Goal: Information Seeking & Learning: Learn about a topic

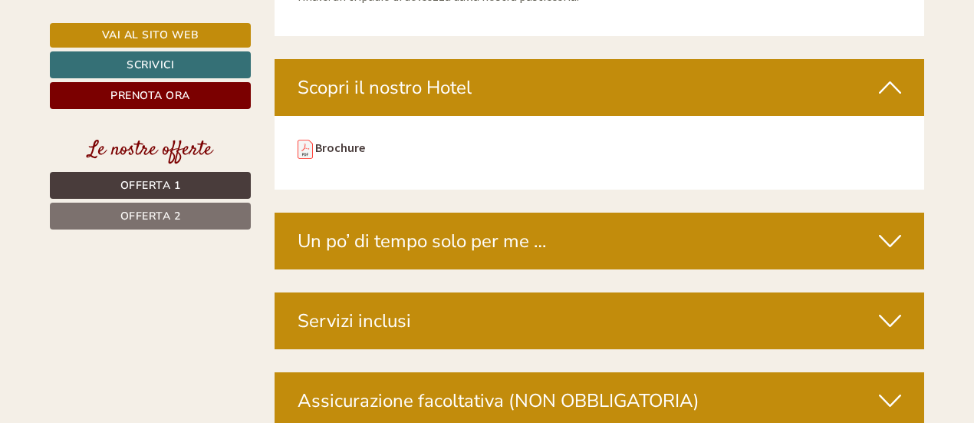
scroll to position [4373, 0]
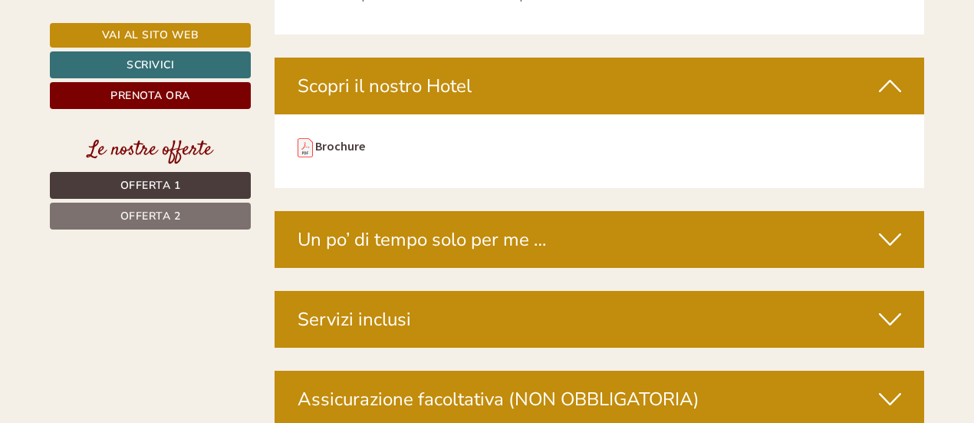
click at [446, 291] on div "Servizi inclusi" at bounding box center [600, 319] width 651 height 57
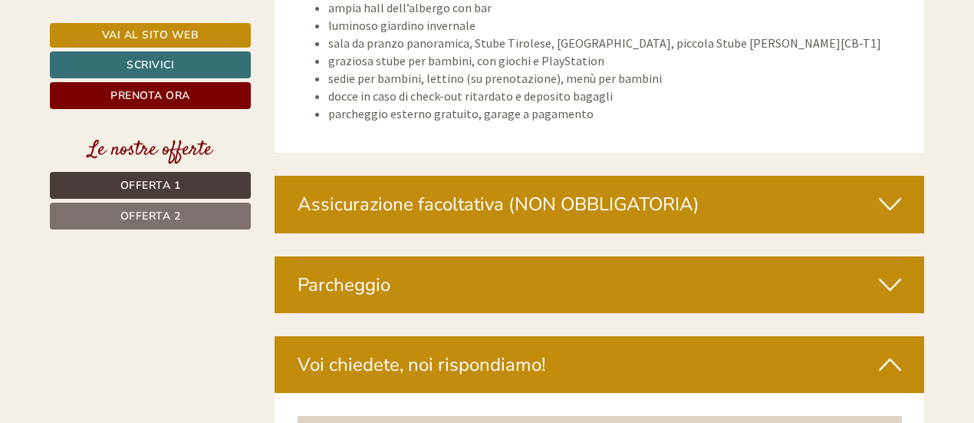
scroll to position [6061, 0]
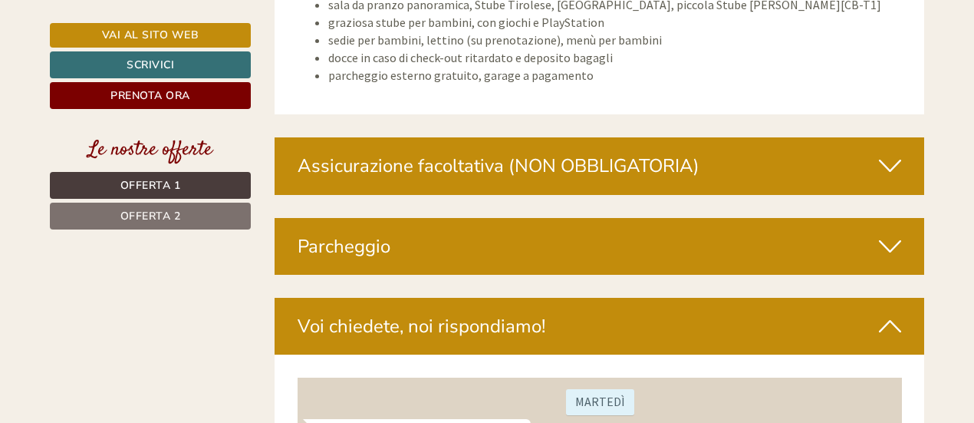
click at [426, 218] on div "Parcheggio" at bounding box center [600, 246] width 651 height 57
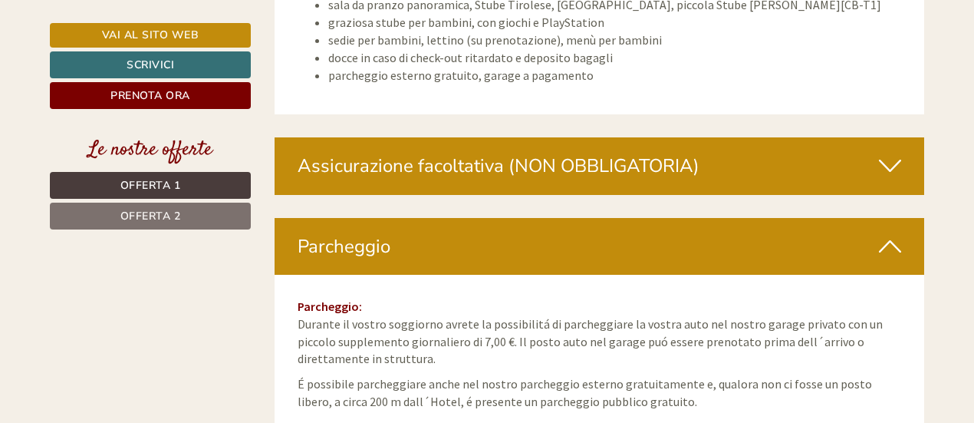
click at [429, 218] on div "Parcheggio" at bounding box center [600, 246] width 651 height 57
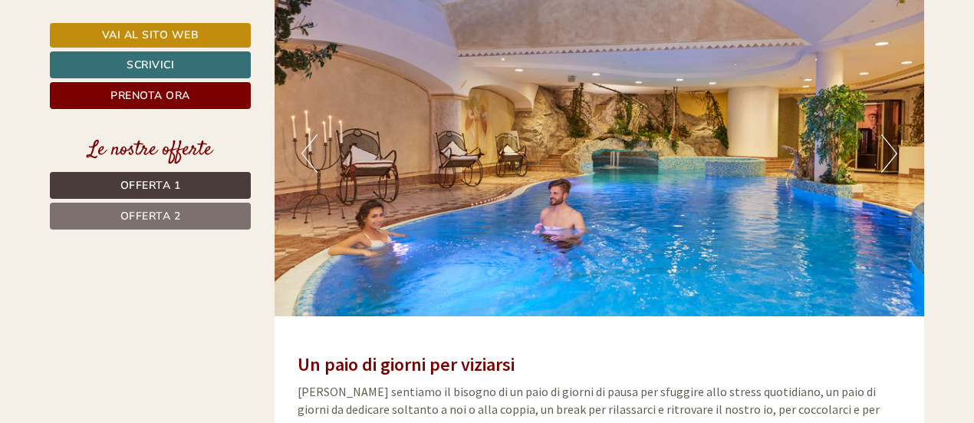
scroll to position [2992, 0]
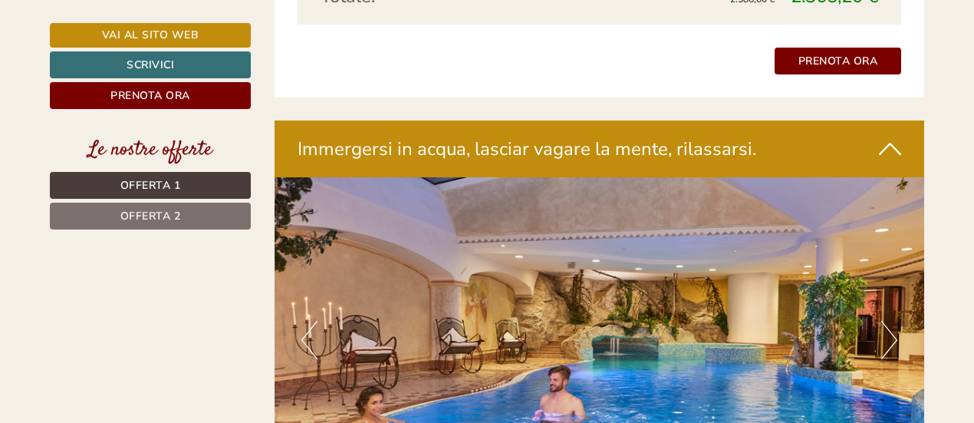
click at [497, 124] on div "Immergersi in acqua, lasciar vagare la mente, rilassarsi." at bounding box center [600, 148] width 651 height 57
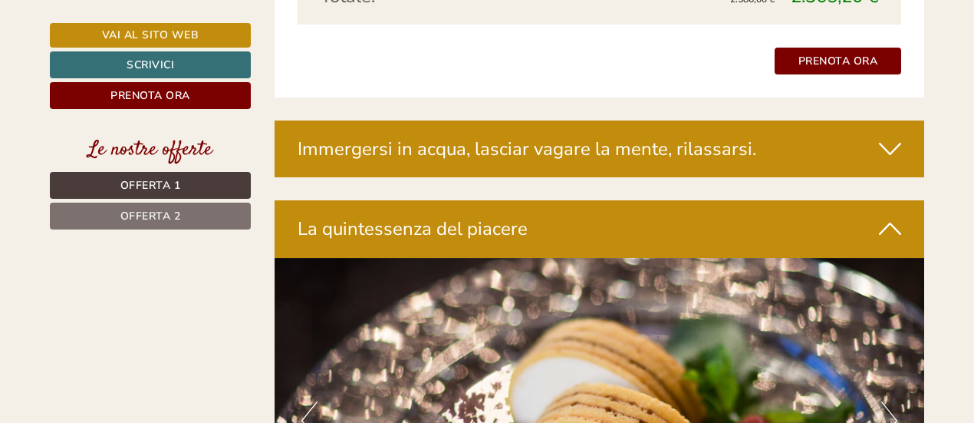
click at [497, 124] on div "Immergersi in acqua, lasciar vagare la mente, rilassarsi." at bounding box center [600, 148] width 651 height 57
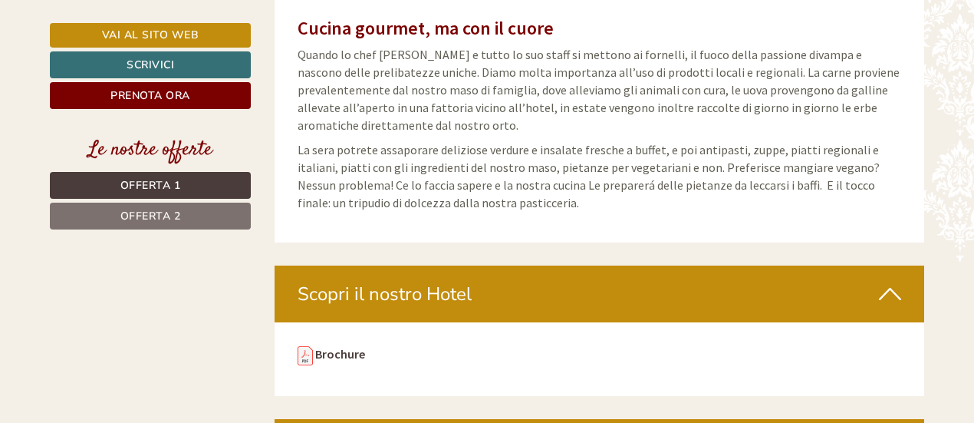
scroll to position [4296, 0]
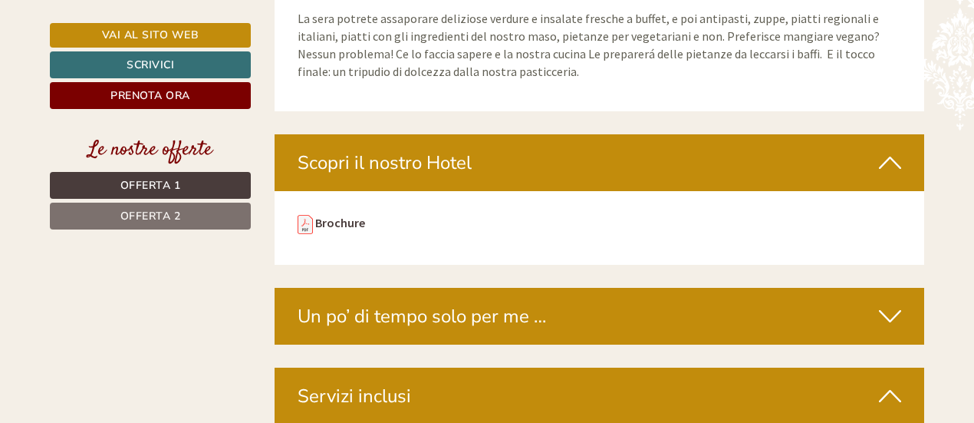
click at [474, 134] on div "Scopri il nostro Hotel" at bounding box center [600, 162] width 651 height 57
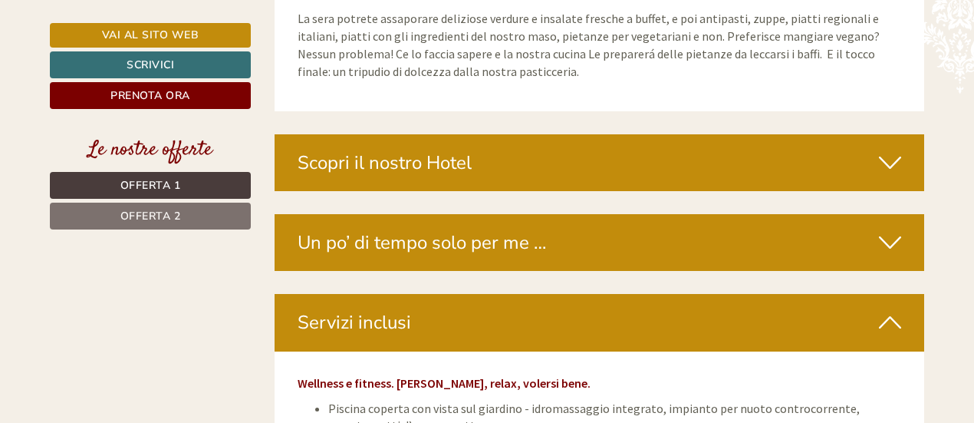
click at [474, 134] on div "Scopri il nostro Hotel" at bounding box center [600, 162] width 651 height 57
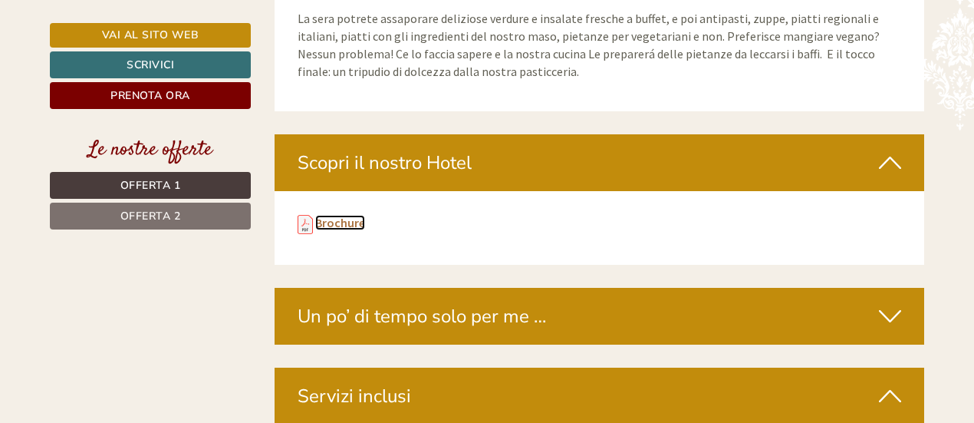
click at [321, 215] on link "Brochure" at bounding box center [340, 222] width 50 height 15
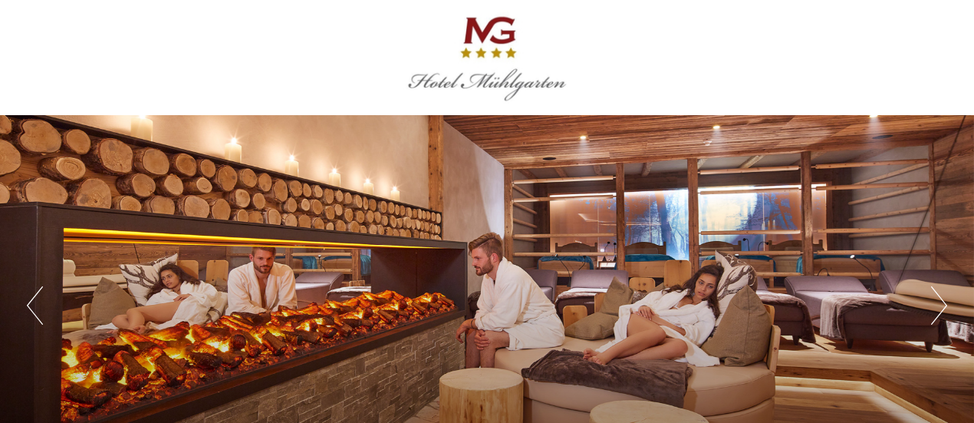
click at [31, 308] on button "Previous" at bounding box center [35, 305] width 16 height 38
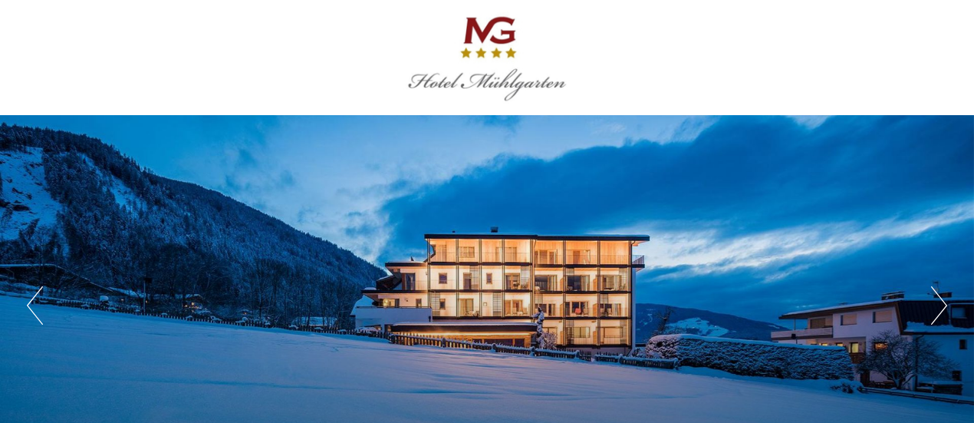
click at [943, 305] on button "Next" at bounding box center [939, 305] width 16 height 38
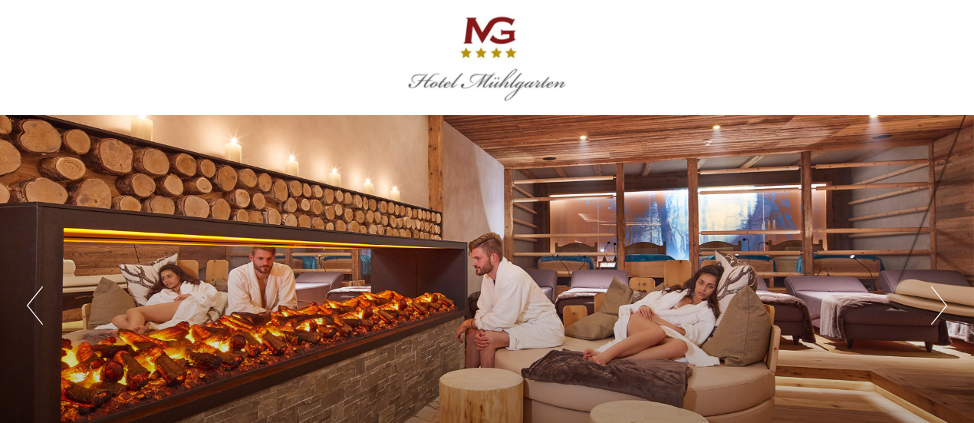
click at [943, 305] on button "Next" at bounding box center [939, 305] width 16 height 38
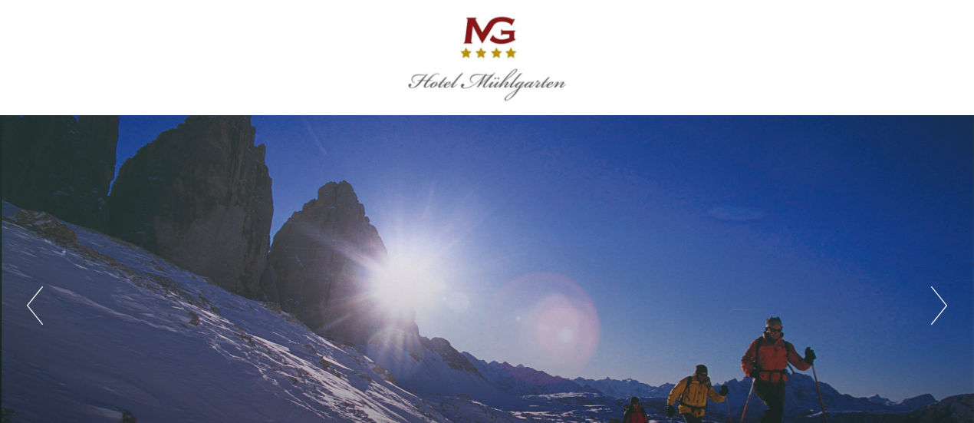
click at [942, 305] on button "Next" at bounding box center [939, 305] width 16 height 38
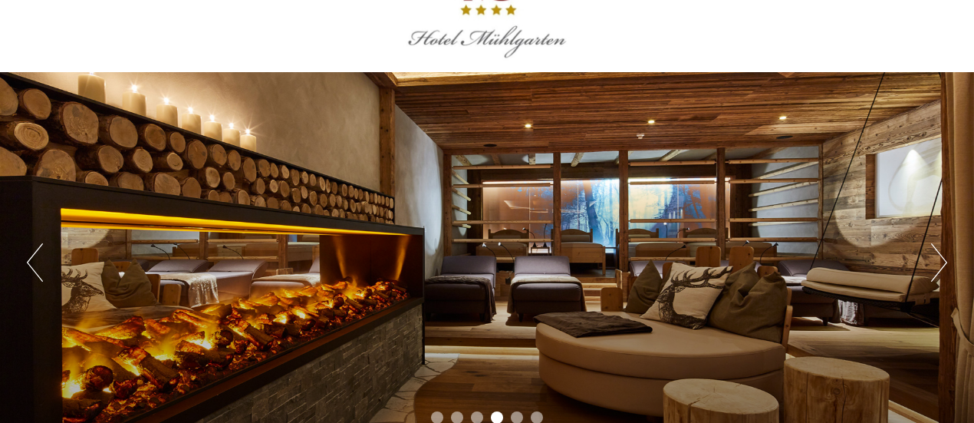
scroll to position [77, 0]
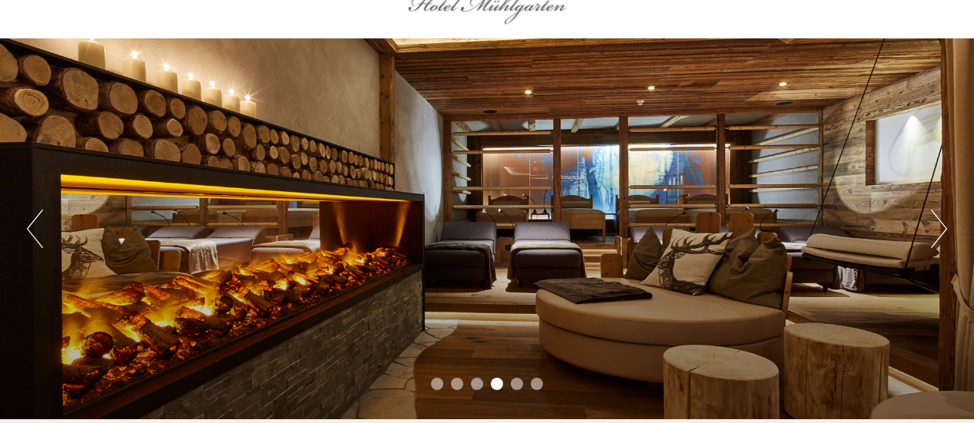
click at [941, 233] on button "Next" at bounding box center [939, 228] width 16 height 38
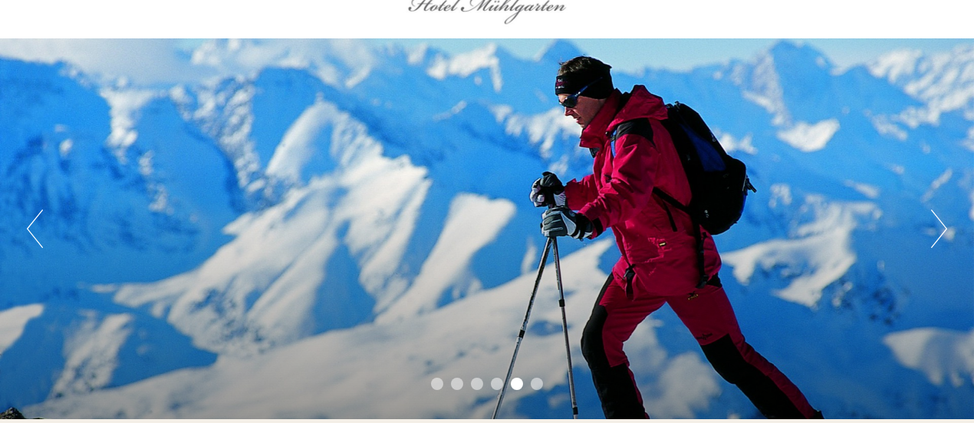
click at [941, 233] on button "Next" at bounding box center [939, 228] width 16 height 38
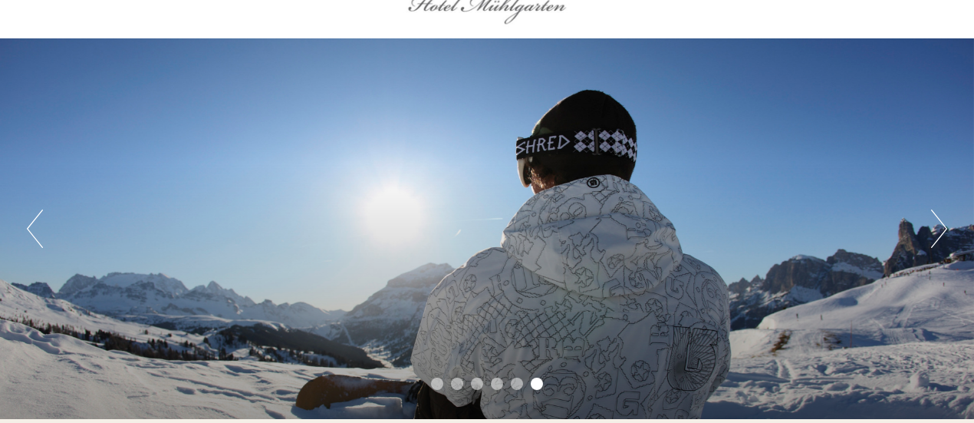
click at [941, 233] on button "Next" at bounding box center [939, 228] width 16 height 38
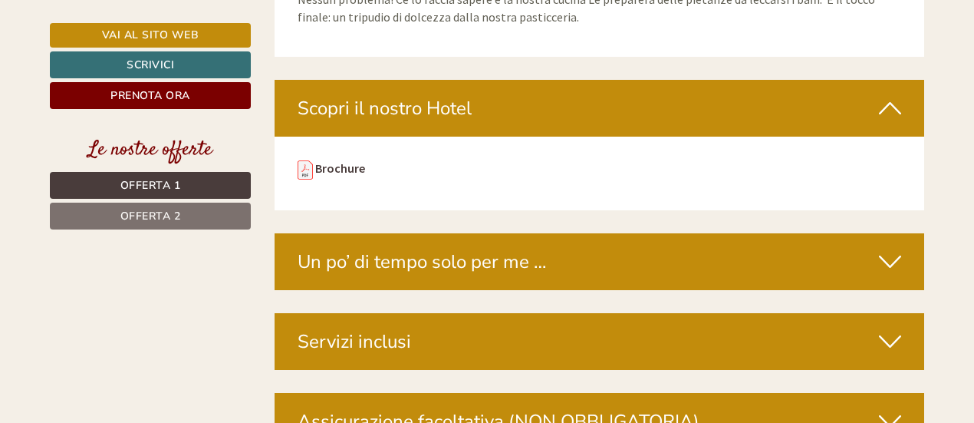
scroll to position [4373, 0]
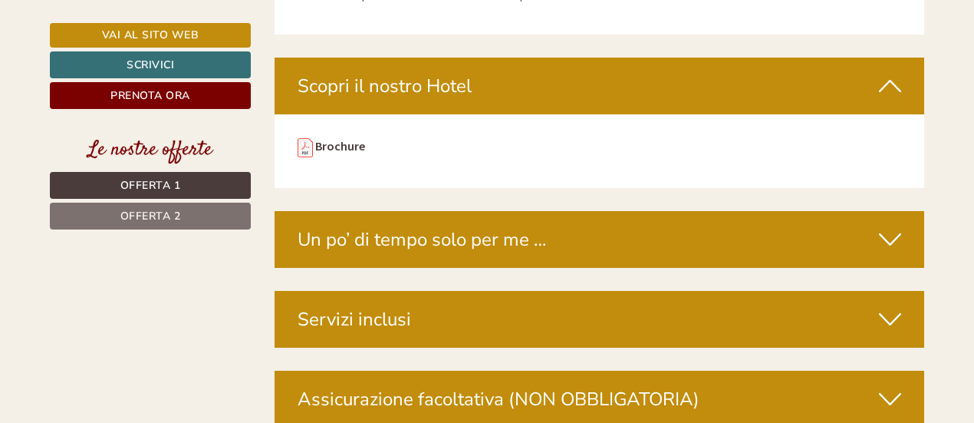
click at [431, 291] on div "Servizi inclusi" at bounding box center [600, 319] width 651 height 57
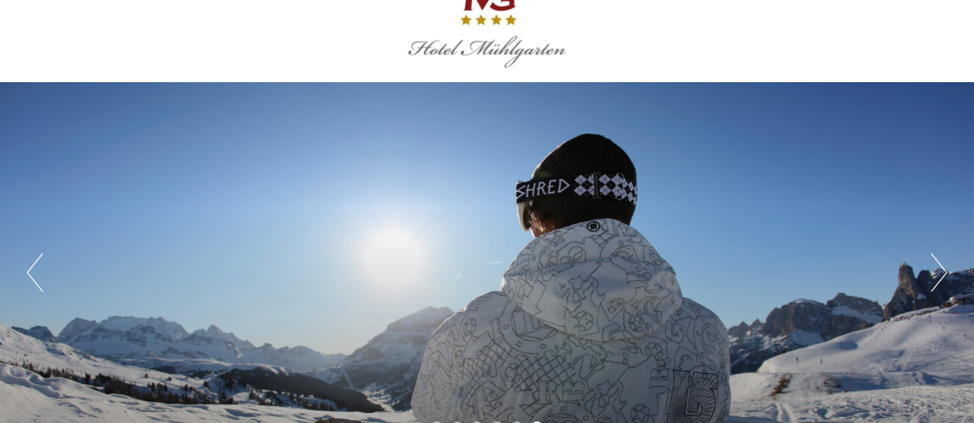
scroll to position [0, 0]
